Goal: Task Accomplishment & Management: Complete application form

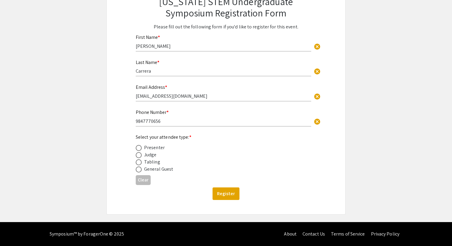
click at [137, 162] on span at bounding box center [139, 162] width 6 height 6
click at [137, 162] on input "radio" at bounding box center [139, 162] width 6 height 6
radio input "true"
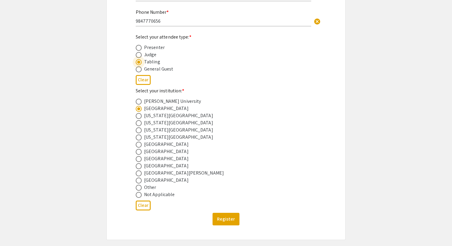
scroll to position [191, 0]
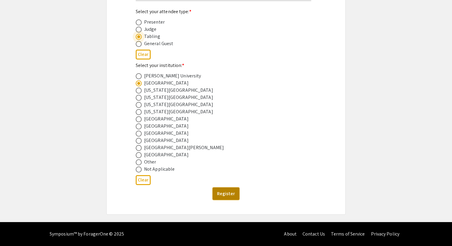
click at [227, 195] on button "Register" at bounding box center [225, 193] width 27 height 13
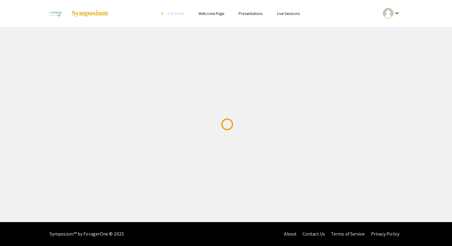
scroll to position [0, 0]
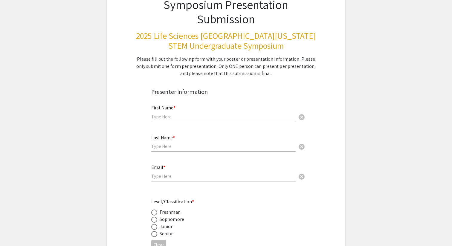
scroll to position [52, 0]
click at [188, 124] on div "First Name * cancel" at bounding box center [223, 113] width 144 height 29
click at [190, 115] on input "text" at bounding box center [223, 116] width 144 height 6
type input "[PERSON_NAME]"
type input "Carrera"
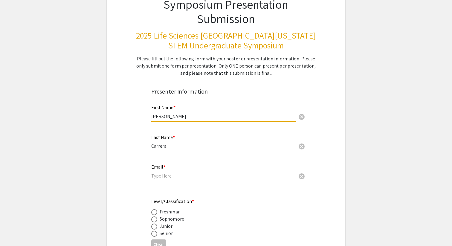
type input "[EMAIL_ADDRESS][DOMAIN_NAME]"
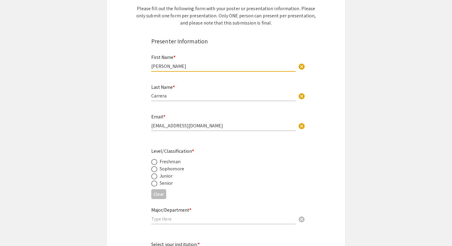
scroll to position [112, 0]
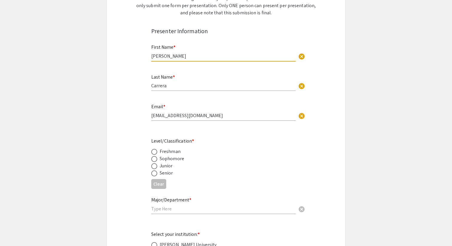
click at [164, 175] on div "Senior" at bounding box center [166, 172] width 13 height 7
click at [157, 175] on span at bounding box center [154, 173] width 6 height 6
click at [157, 175] on input "radio" at bounding box center [154, 173] width 6 height 6
radio input "true"
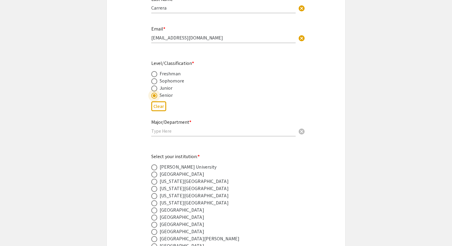
scroll to position [189, 0]
click at [155, 83] on span at bounding box center [154, 82] width 6 height 6
click at [155, 83] on input "radio" at bounding box center [154, 82] width 6 height 6
radio input "true"
click at [196, 127] on div "Major/Department * cancel" at bounding box center [223, 125] width 144 height 23
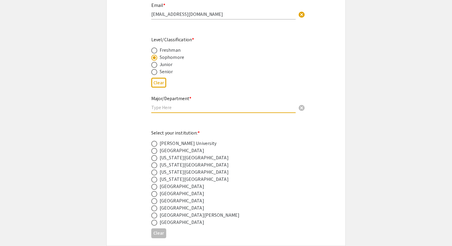
scroll to position [215, 0]
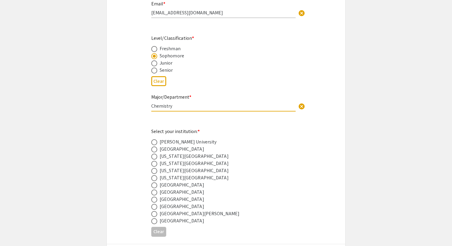
type input "Chemistry"
click at [225, 129] on div "Select your institution: * [PERSON_NAME][GEOGRAPHIC_DATA] [GEOGRAPHIC_DATA] [US…" at bounding box center [221, 176] width 140 height 97
click at [171, 151] on div "[GEOGRAPHIC_DATA]" at bounding box center [182, 149] width 45 height 7
click at [153, 149] on span at bounding box center [154, 149] width 6 height 6
click at [153, 149] on input "radio" at bounding box center [154, 149] width 6 height 6
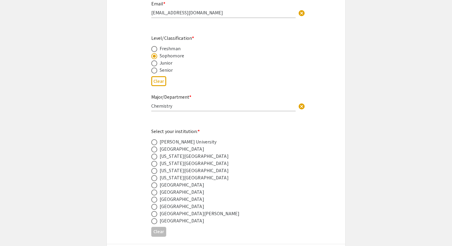
radio input "true"
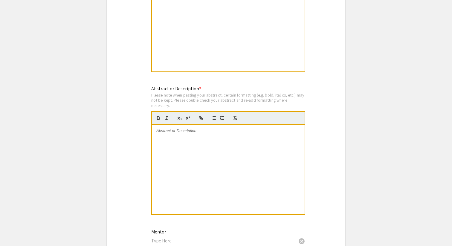
scroll to position [533, 0]
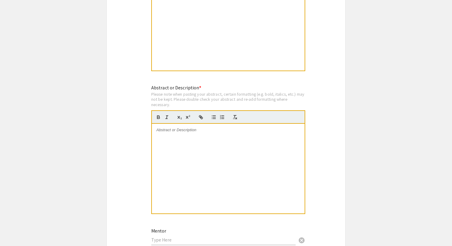
click at [179, 156] on div at bounding box center [228, 169] width 153 height 90
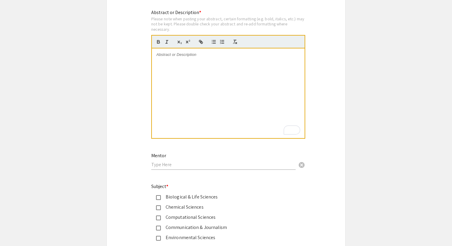
scroll to position [593, 0]
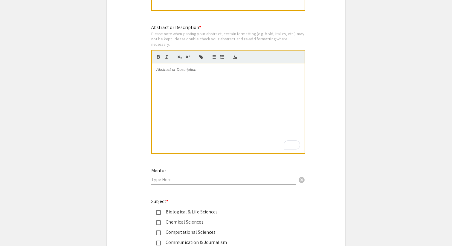
click at [221, 93] on div "To enrich screen reader interactions, please activate Accessibility in Grammarl…" at bounding box center [228, 108] width 153 height 90
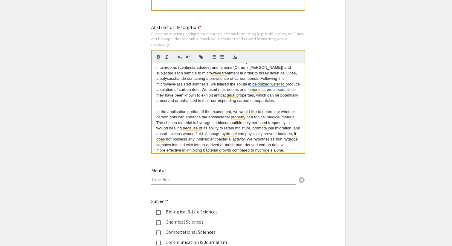
scroll to position [40, 0]
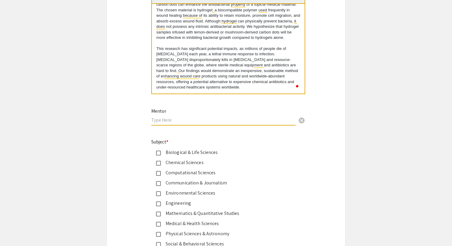
click at [195, 121] on input "text" at bounding box center [223, 120] width 144 height 6
type input "S"
type input "="
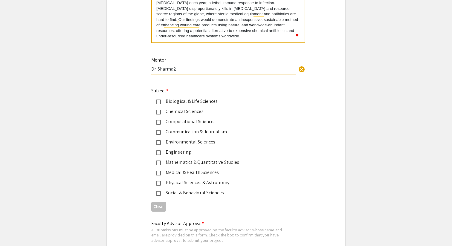
scroll to position [711, 0]
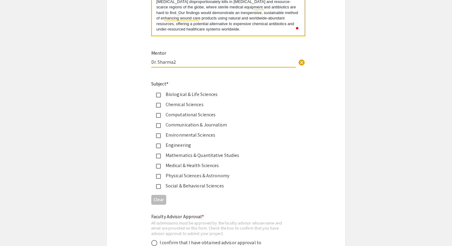
click at [157, 108] on mat-pseudo-checkbox at bounding box center [158, 105] width 5 height 5
click at [179, 65] on input "Dr. Sharma2" at bounding box center [223, 62] width 144 height 6
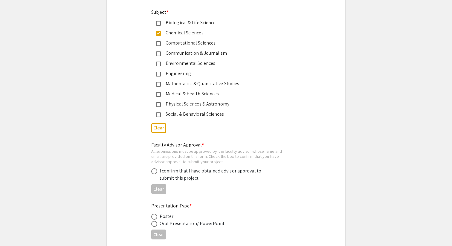
scroll to position [783, 0]
type input "[PERSON_NAME]"
click at [157, 173] on span at bounding box center [154, 170] width 6 height 6
click at [157, 173] on input "radio" at bounding box center [154, 170] width 6 height 6
radio input "true"
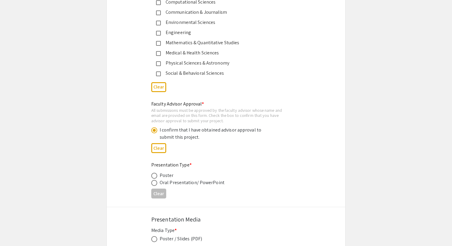
scroll to position [827, 0]
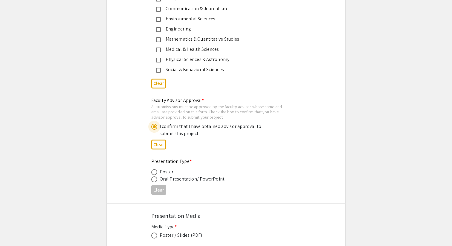
click at [157, 174] on span at bounding box center [154, 172] width 6 height 6
click at [157, 174] on input "radio" at bounding box center [154, 172] width 6 height 6
radio input "true"
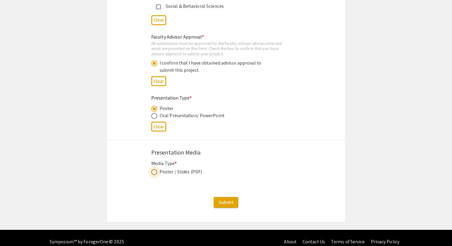
click at [157, 174] on span at bounding box center [154, 172] width 6 height 6
click at [157, 174] on input "radio" at bounding box center [154, 172] width 6 height 6
radio input "true"
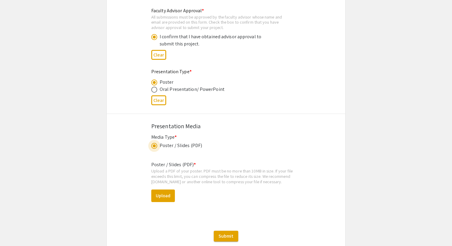
click at [155, 147] on span at bounding box center [154, 145] width 3 height 3
click at [155, 147] on input "radio" at bounding box center [154, 146] width 6 height 6
click at [196, 100] on div "Clear" at bounding box center [225, 100] width 149 height 15
click at [161, 100] on button "Clear" at bounding box center [158, 100] width 15 height 10
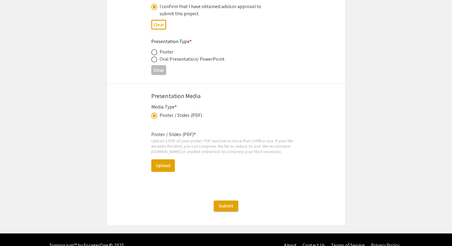
scroll to position [960, 0]
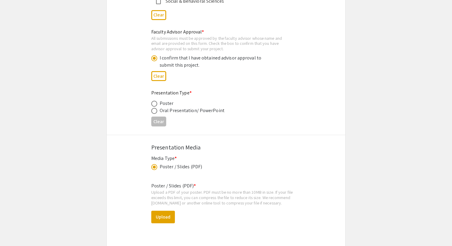
click at [156, 107] on span at bounding box center [154, 104] width 6 height 6
click at [156, 107] on input "radio" at bounding box center [154, 104] width 6 height 6
radio input "true"
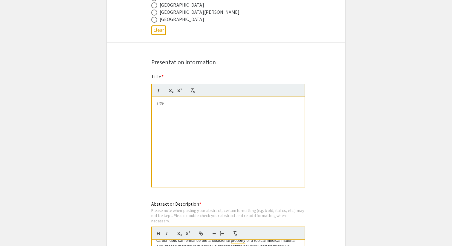
scroll to position [428, 0]
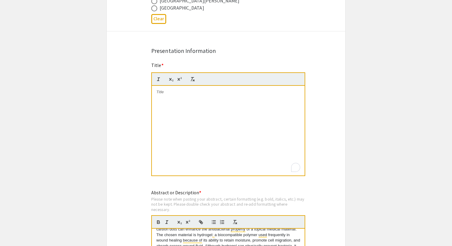
click at [219, 122] on div "To enrich screen reader interactions, please activate Accessibility in Grammarl…" at bounding box center [228, 131] width 153 height 90
